Goal: Task Accomplishment & Management: Manage account settings

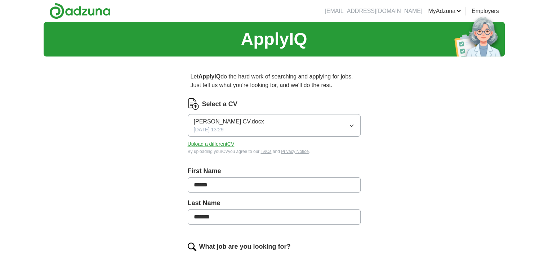
click at [220, 144] on button "Upload a different CV" at bounding box center [211, 145] width 47 height 8
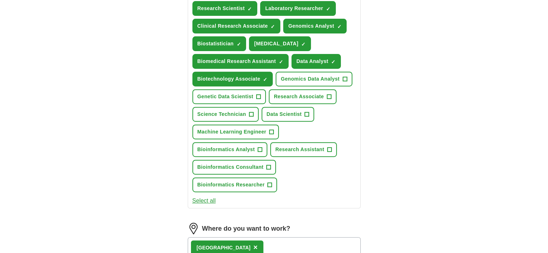
scroll to position [252, 0]
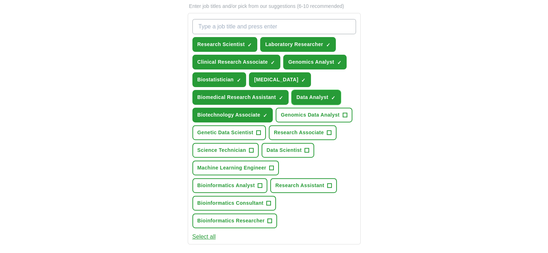
click at [336, 99] on button "Data Analyst ✓ ×" at bounding box center [317, 97] width 50 height 15
click at [326, 95] on span "Data Analyst" at bounding box center [313, 98] width 32 height 8
click at [343, 116] on span "+" at bounding box center [345, 115] width 4 height 6
click at [313, 129] on span "Research Associate" at bounding box center [299, 133] width 50 height 8
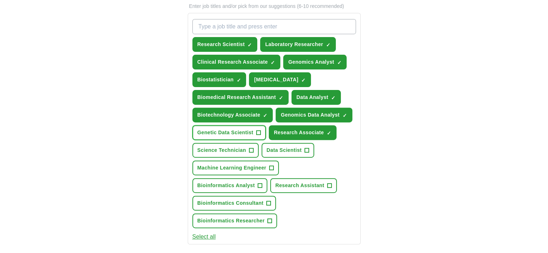
click at [257, 130] on span "+" at bounding box center [259, 133] width 4 height 6
click at [238, 149] on span "Science Technician" at bounding box center [222, 151] width 49 height 8
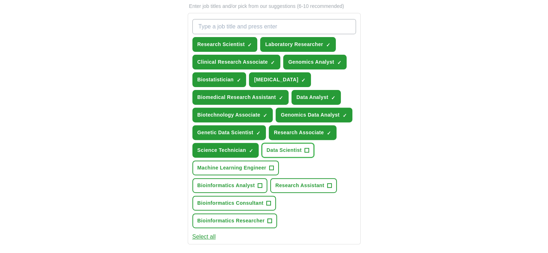
click at [303, 149] on button "Data Scientist +" at bounding box center [288, 150] width 53 height 15
click at [302, 151] on button "Data Scientist ✓ ×" at bounding box center [288, 150] width 53 height 15
click at [0, 0] on span "×" at bounding box center [0, 0] width 0 height 0
click at [318, 98] on span "Data Analyst" at bounding box center [313, 98] width 32 height 8
click at [289, 150] on span "Data Scientist" at bounding box center [284, 151] width 35 height 8
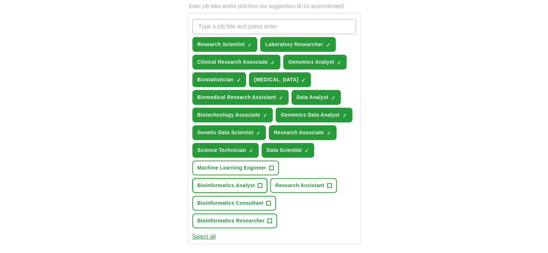
click at [247, 182] on span "Bioinformatics Analyst" at bounding box center [227, 186] width 58 height 8
click at [308, 187] on button "Research Assistant +" at bounding box center [303, 185] width 67 height 15
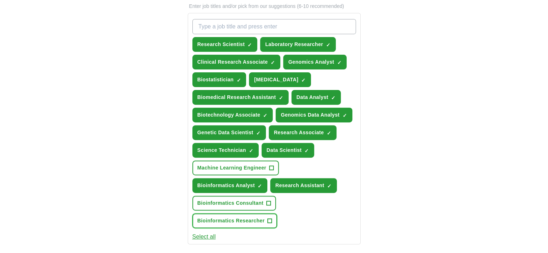
click at [259, 220] on span "Bioinformatics Researcher" at bounding box center [231, 221] width 67 height 8
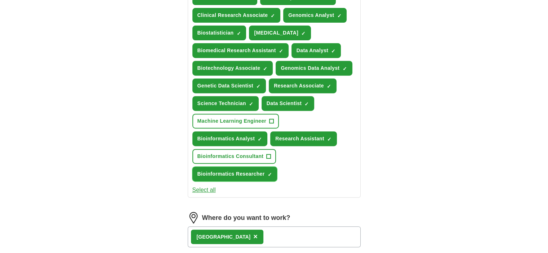
scroll to position [288, 0]
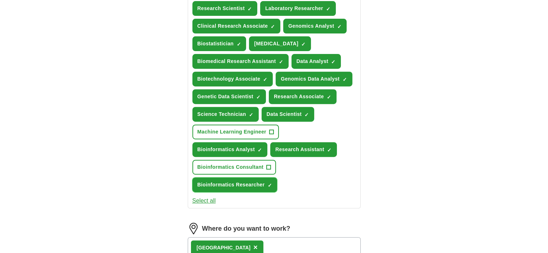
click at [246, 186] on button "Bioinformatics Researcher ✓ ×" at bounding box center [235, 185] width 85 height 15
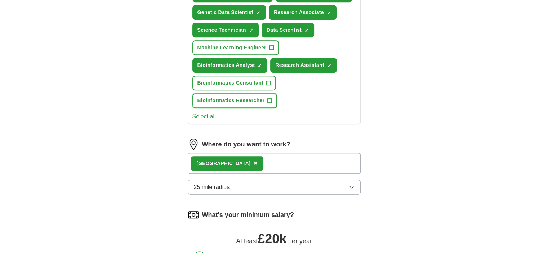
scroll to position [361, 0]
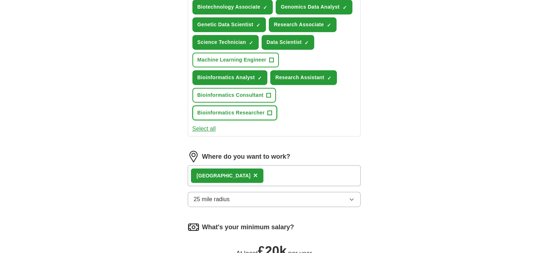
click at [252, 110] on span "Bioinformatics Researcher" at bounding box center [231, 113] width 67 height 8
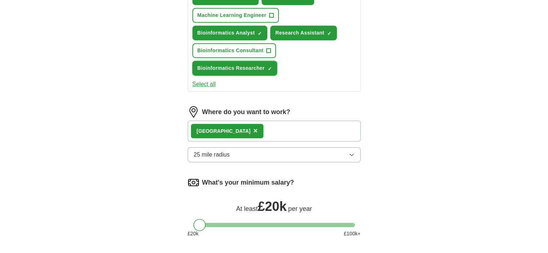
scroll to position [433, 0]
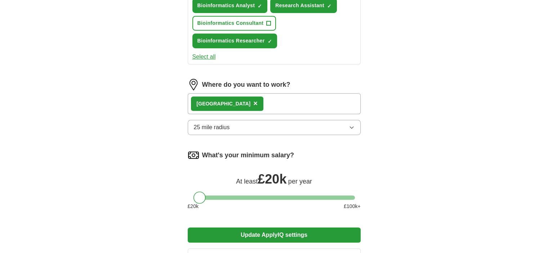
click at [267, 107] on div "[GEOGRAPHIC_DATA] ×" at bounding box center [274, 103] width 173 height 21
click at [267, 101] on div "[GEOGRAPHIC_DATA] ×" at bounding box center [274, 103] width 173 height 21
click at [253, 100] on span "×" at bounding box center [255, 104] width 4 height 8
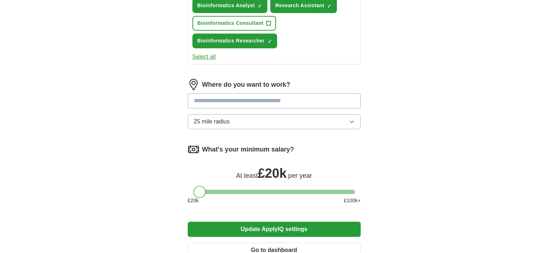
click at [239, 102] on input at bounding box center [274, 100] width 173 height 15
type input "******"
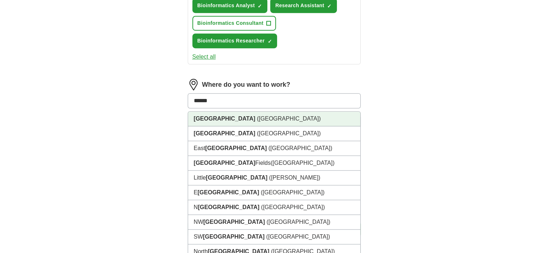
click at [258, 112] on li "[GEOGRAPHIC_DATA] ([GEOGRAPHIC_DATA])" at bounding box center [274, 119] width 172 height 15
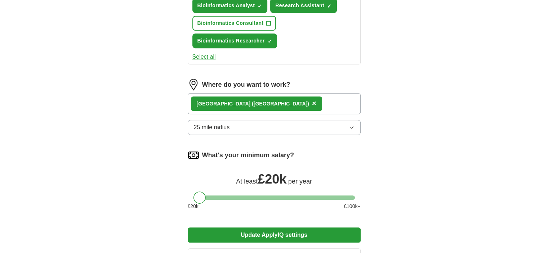
click at [315, 124] on button "25 mile radius" at bounding box center [274, 127] width 173 height 15
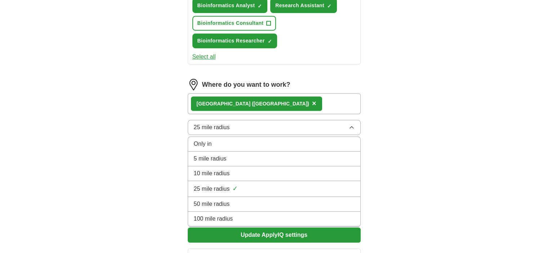
click at [299, 184] on div "25 mile radius ✓" at bounding box center [274, 189] width 161 height 10
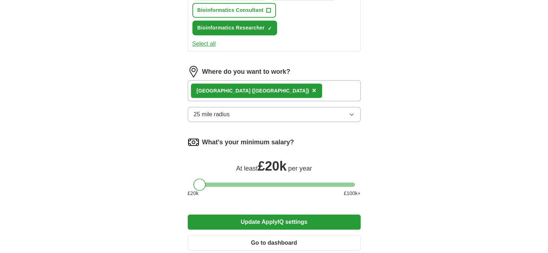
scroll to position [469, 0]
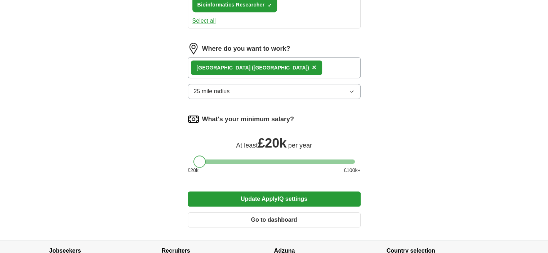
drag, startPoint x: 195, startPoint y: 154, endPoint x: 149, endPoint y: 157, distance: 46.6
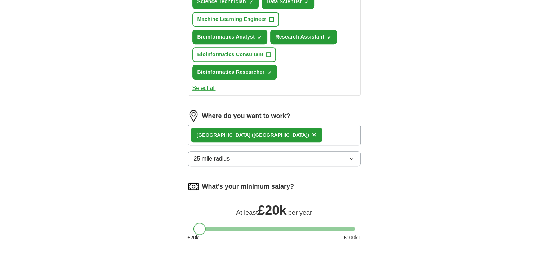
scroll to position [505, 0]
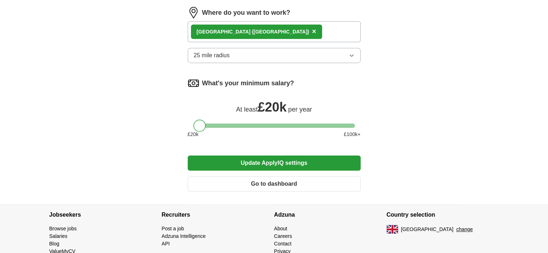
click at [284, 157] on button "Update ApplyIQ settings" at bounding box center [274, 163] width 173 height 15
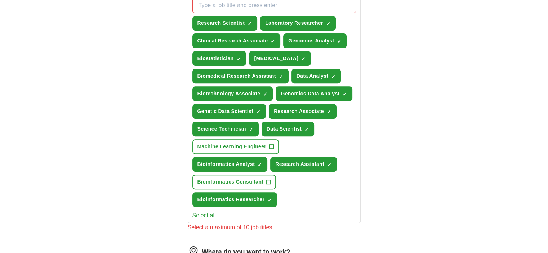
scroll to position [261, 0]
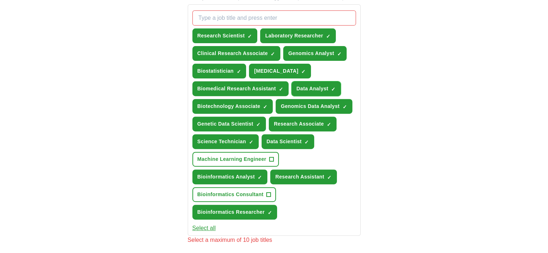
click at [0, 0] on span "×" at bounding box center [0, 0] width 0 height 0
click at [236, 67] on button "Biostatistician ✓ ×" at bounding box center [220, 71] width 54 height 15
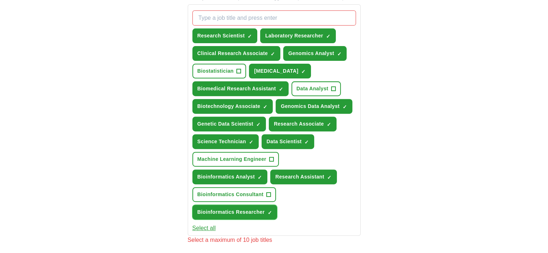
click at [0, 0] on span "×" at bounding box center [0, 0] width 0 height 0
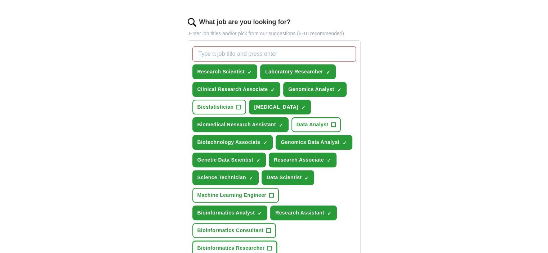
scroll to position [225, 0]
click at [0, 0] on span "×" at bounding box center [0, 0] width 0 height 0
click at [324, 160] on button "Research Associate ✓ ×" at bounding box center [303, 160] width 68 height 15
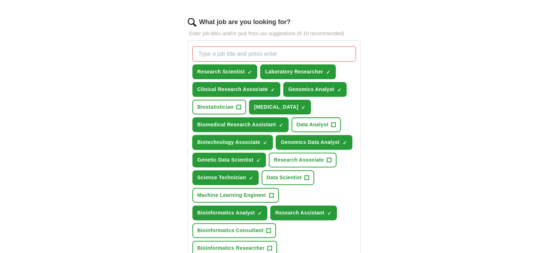
click at [0, 0] on span "×" at bounding box center [0, 0] width 0 height 0
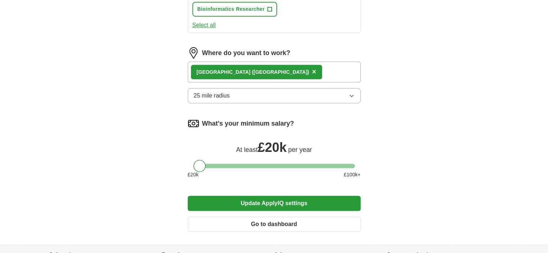
scroll to position [513, 0]
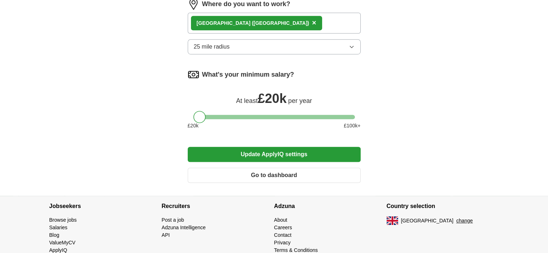
click at [310, 155] on button "Update ApplyIQ settings" at bounding box center [274, 154] width 173 height 15
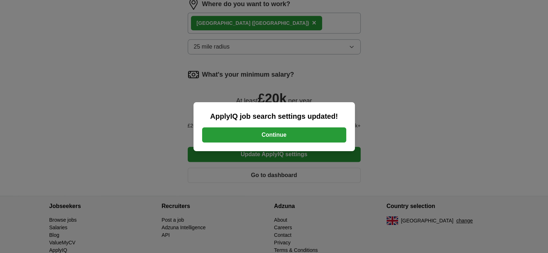
click at [310, 137] on button "Continue" at bounding box center [274, 135] width 144 height 15
